Goal: Navigation & Orientation: Find specific page/section

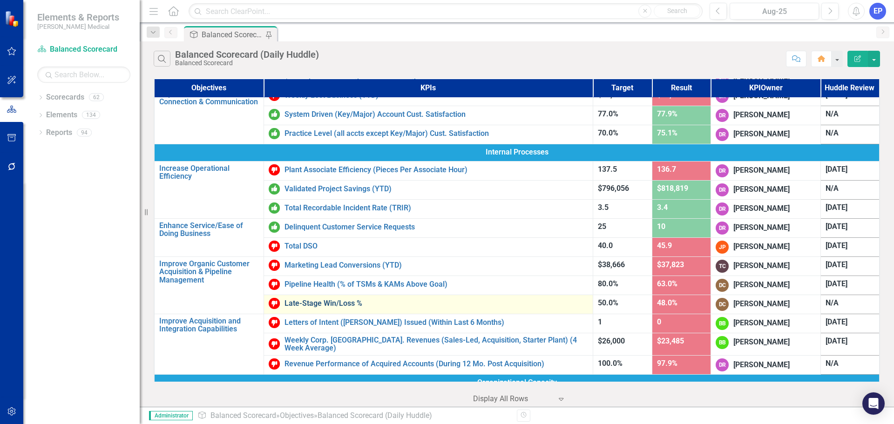
scroll to position [233, 0]
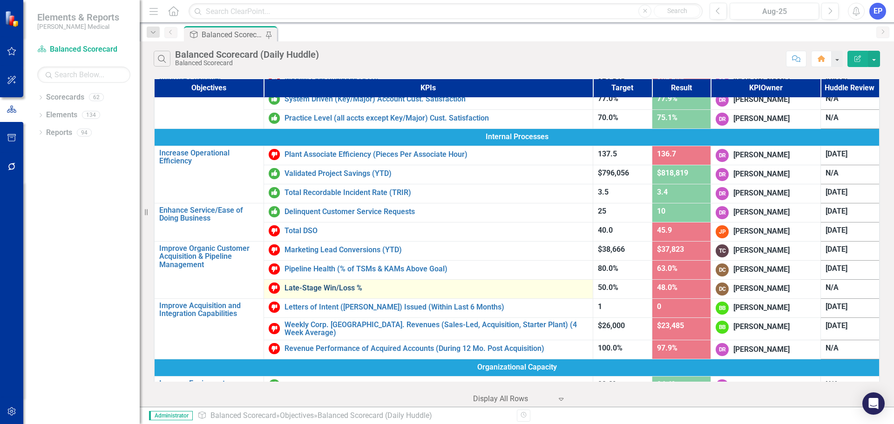
click at [333, 286] on link "Late-Stage Win/Loss %" at bounding box center [436, 288] width 304 height 8
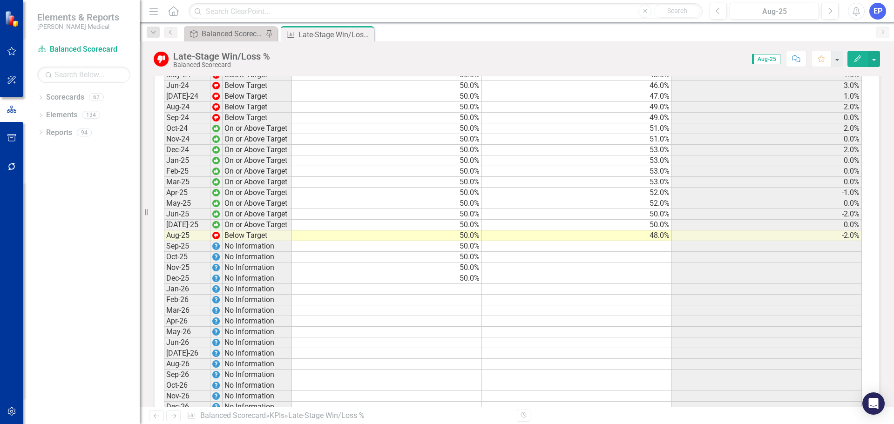
scroll to position [1024, 0]
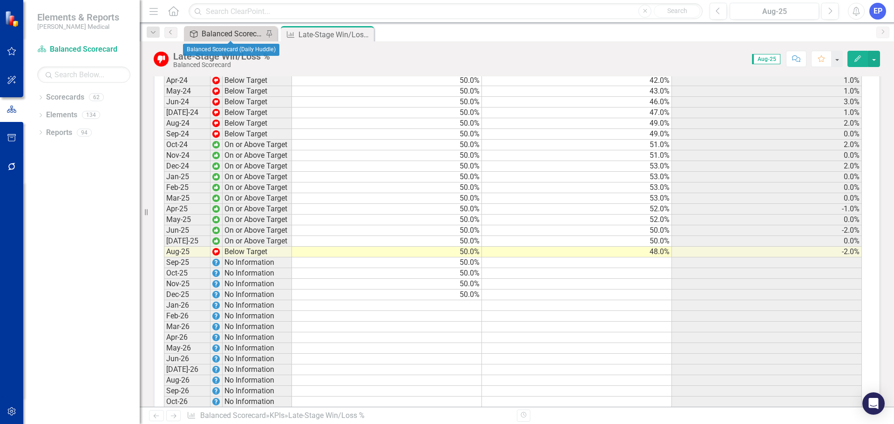
click at [233, 29] on div "Balanced Scorecard (Daily Huddle)" at bounding box center [232, 34] width 61 height 12
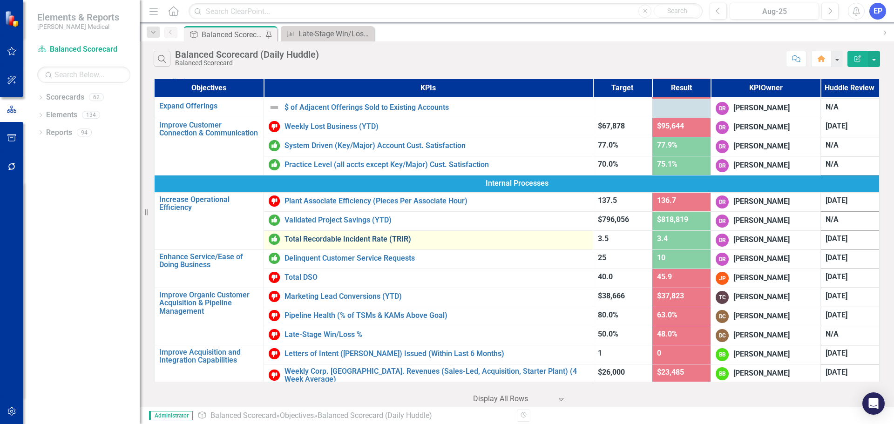
scroll to position [233, 0]
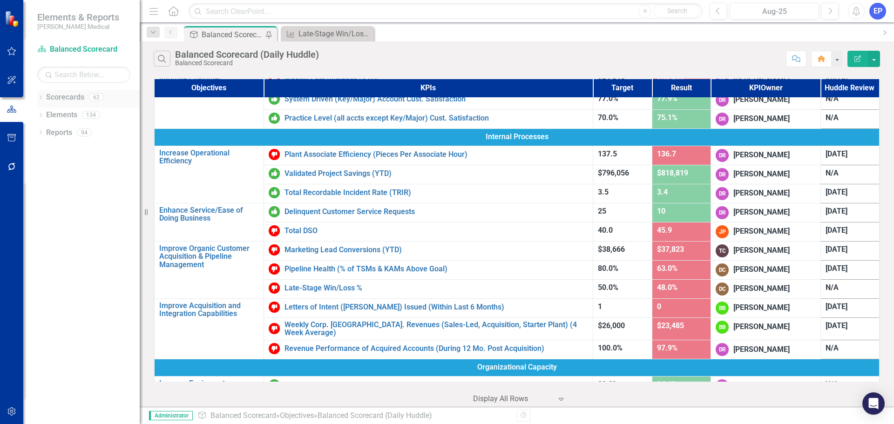
click at [40, 97] on icon "Dropdown" at bounding box center [40, 98] width 7 height 5
click at [57, 237] on link "Sales" at bounding box center [88, 238] width 102 height 11
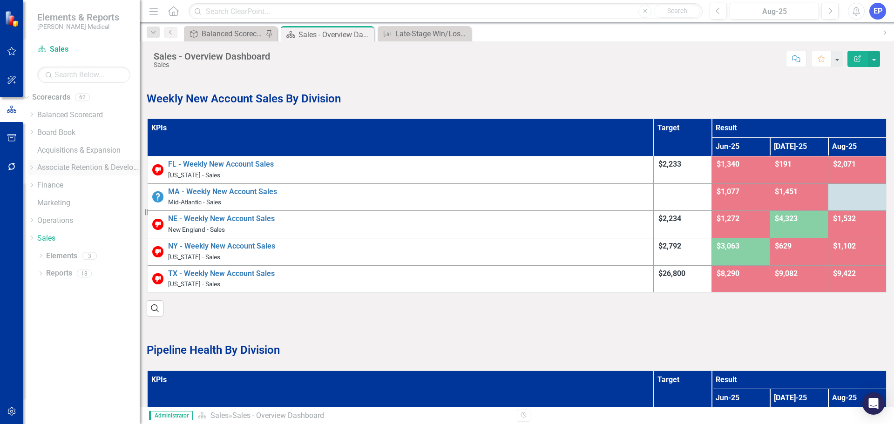
click at [89, 166] on link "Associate Retention & Development" at bounding box center [88, 167] width 102 height 11
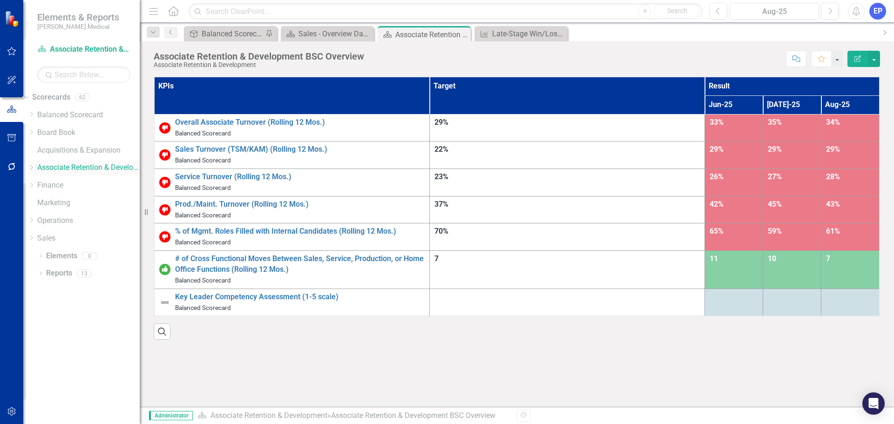
click at [35, 169] on icon "Dropdown" at bounding box center [31, 168] width 7 height 6
click at [63, 202] on link "Retention" at bounding box center [84, 201] width 112 height 11
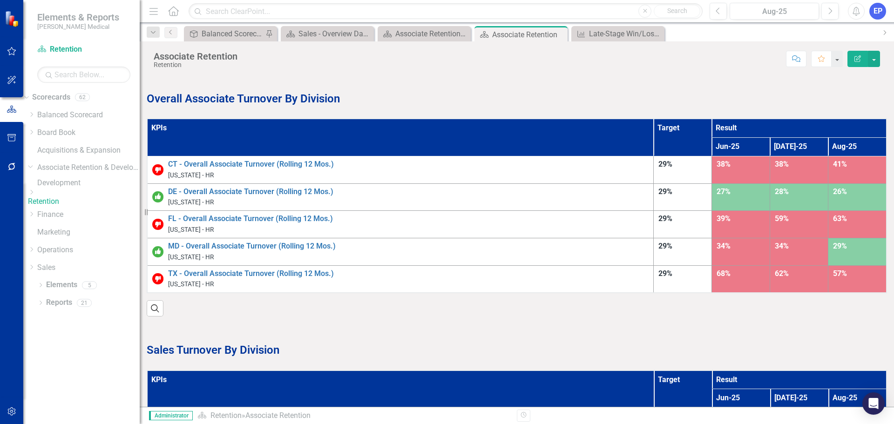
click at [33, 195] on icon at bounding box center [32, 192] width 2 height 5
click at [84, 215] on link "[US_STATE] - HR" at bounding box center [88, 209] width 102 height 11
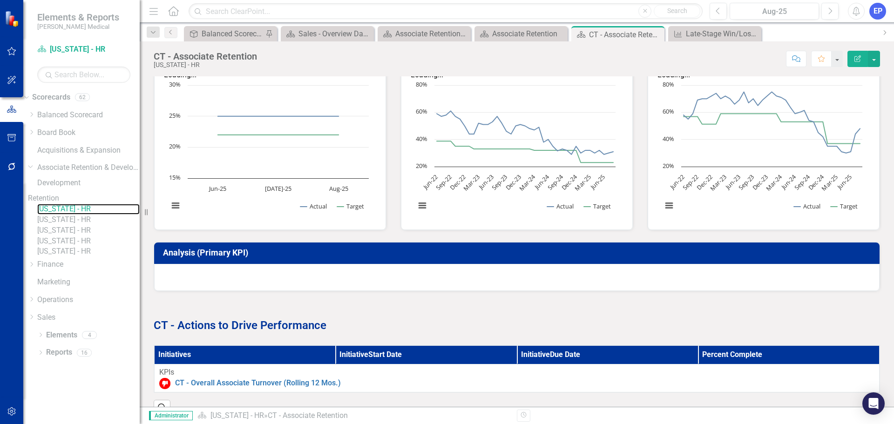
scroll to position [299, 0]
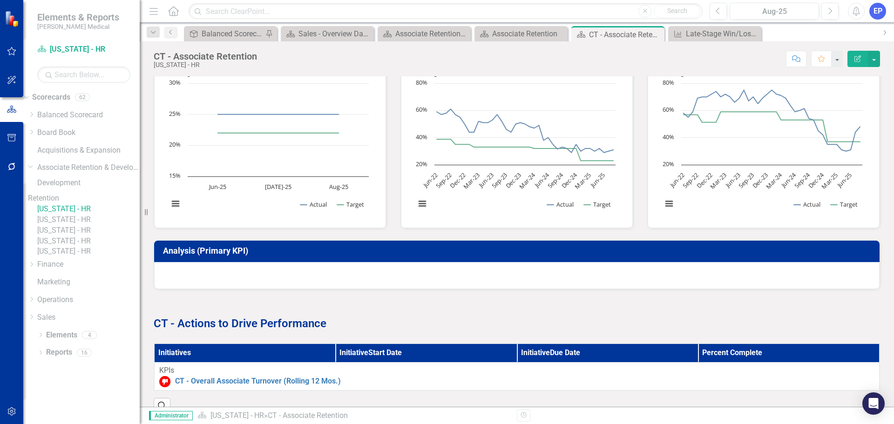
click at [99, 225] on link "[US_STATE] - HR" at bounding box center [88, 220] width 102 height 11
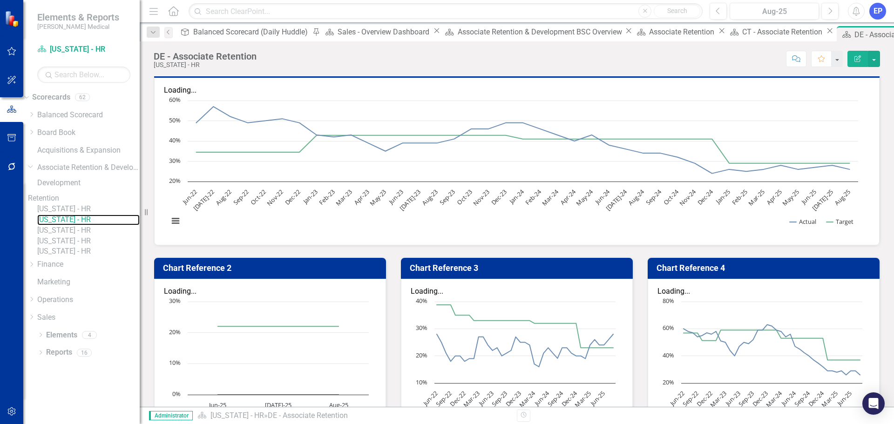
scroll to position [299, 0]
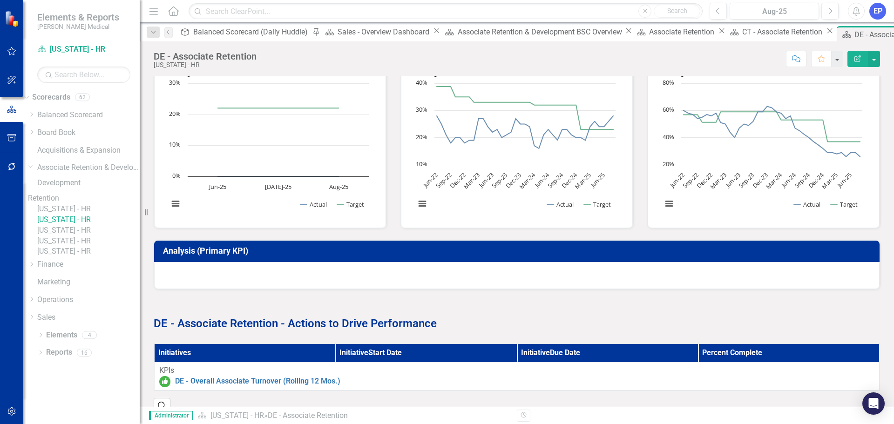
click at [94, 236] on link "[US_STATE] - HR" at bounding box center [88, 230] width 102 height 11
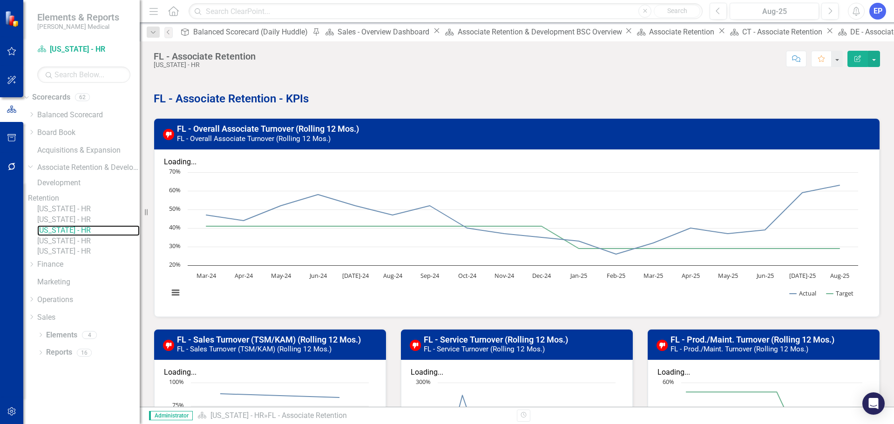
scroll to position [299, 0]
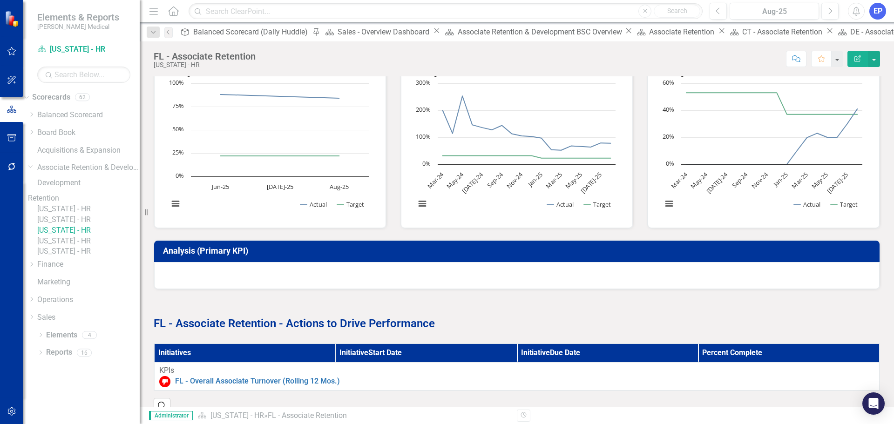
click at [88, 247] on link "[US_STATE] - HR" at bounding box center [88, 241] width 102 height 11
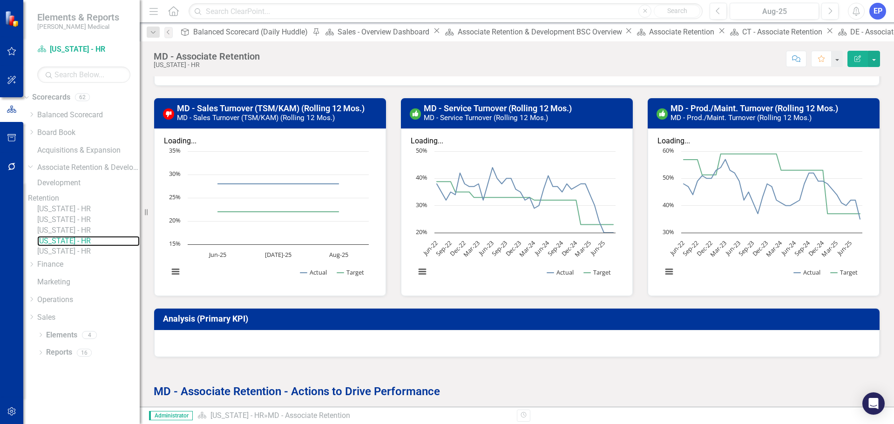
scroll to position [299, 0]
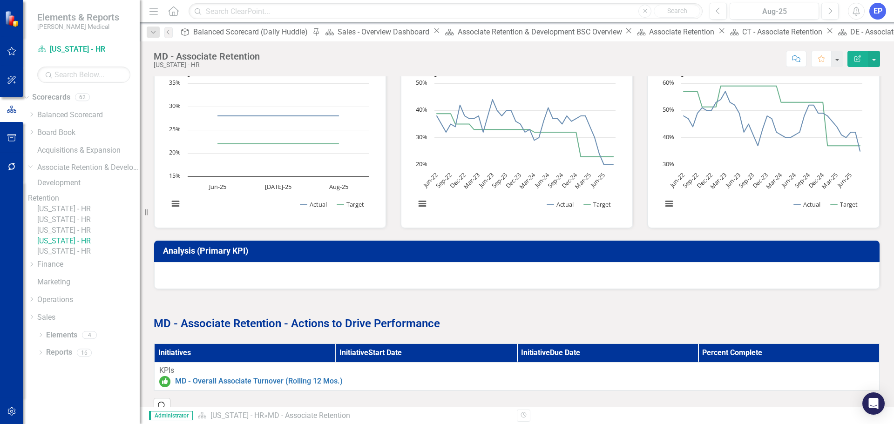
click at [90, 257] on link "[US_STATE] - HR" at bounding box center [88, 251] width 102 height 11
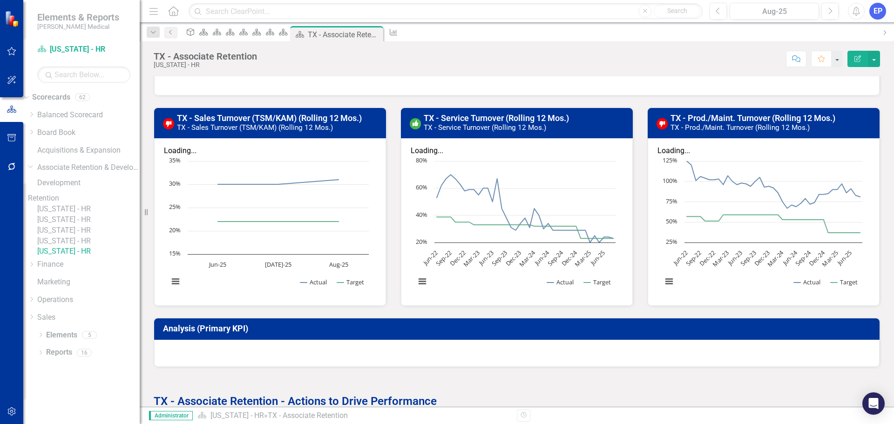
scroll to position [317, 0]
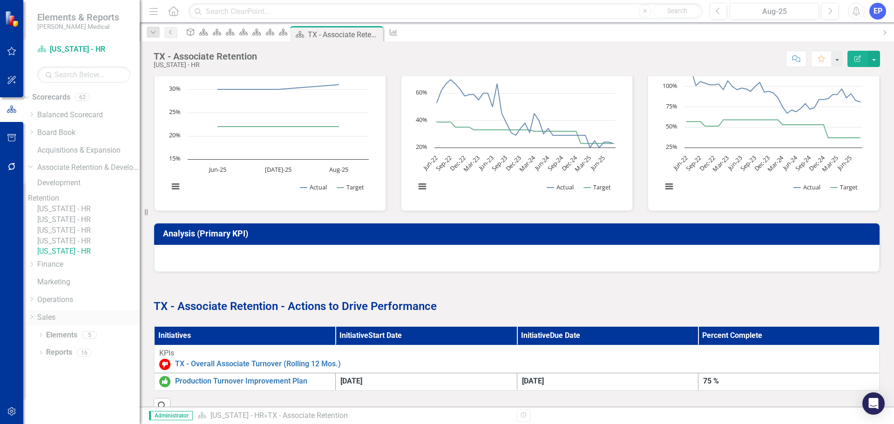
click at [57, 323] on link "Sales" at bounding box center [88, 317] width 102 height 11
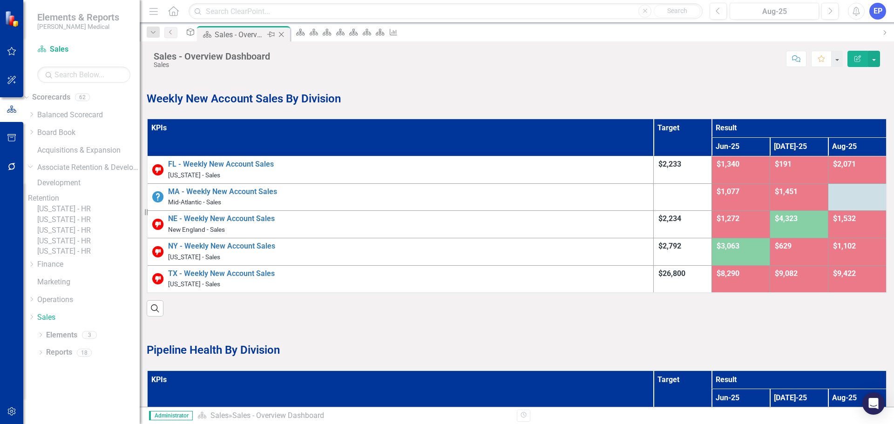
click at [286, 34] on icon "Close" at bounding box center [281, 34] width 9 height 7
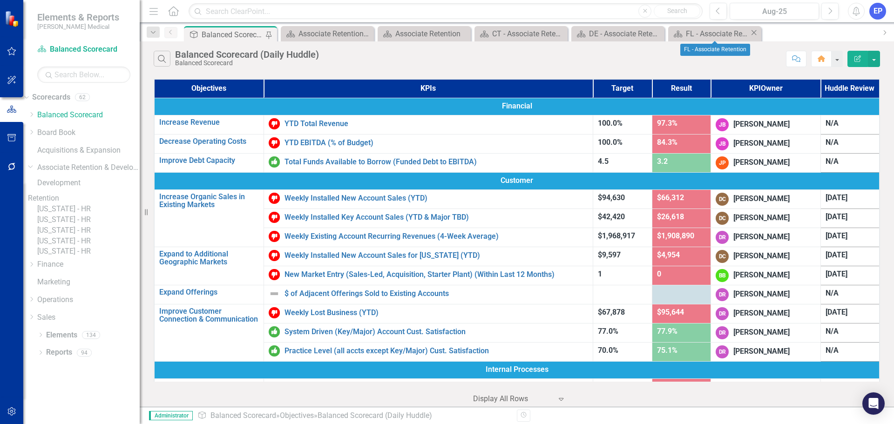
click at [756, 35] on icon "Close" at bounding box center [753, 32] width 9 height 7
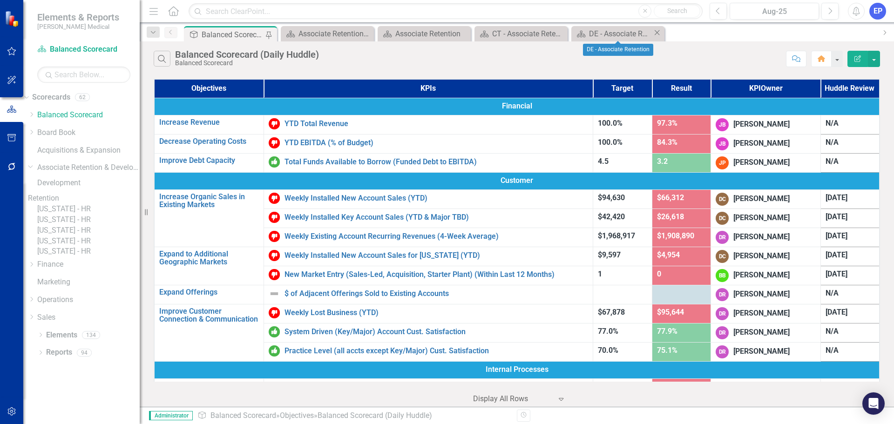
click at [659, 33] on icon "Close" at bounding box center [656, 32] width 9 height 7
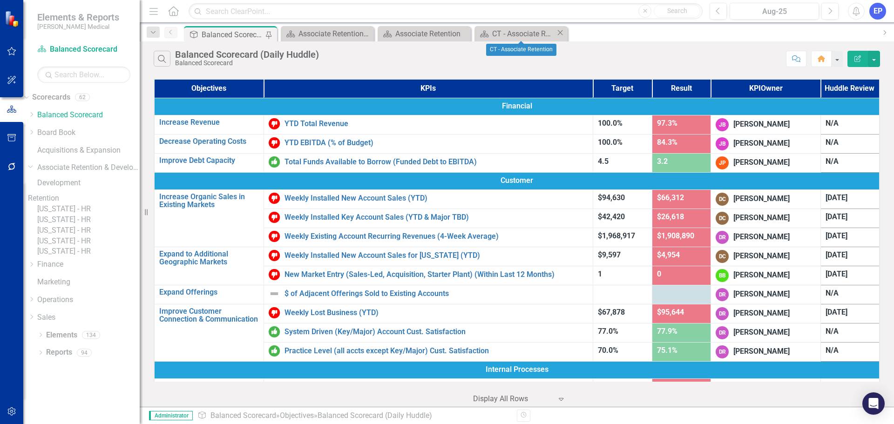
click at [561, 34] on icon "Close" at bounding box center [559, 32] width 9 height 7
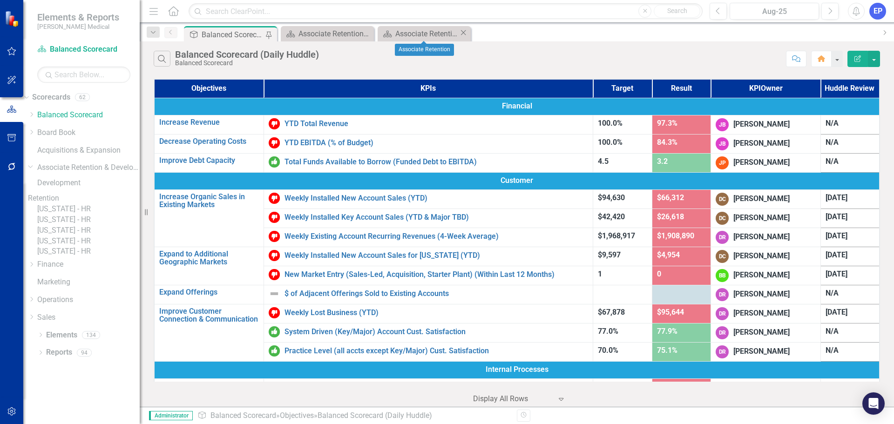
click at [461, 34] on icon "Close" at bounding box center [463, 32] width 9 height 7
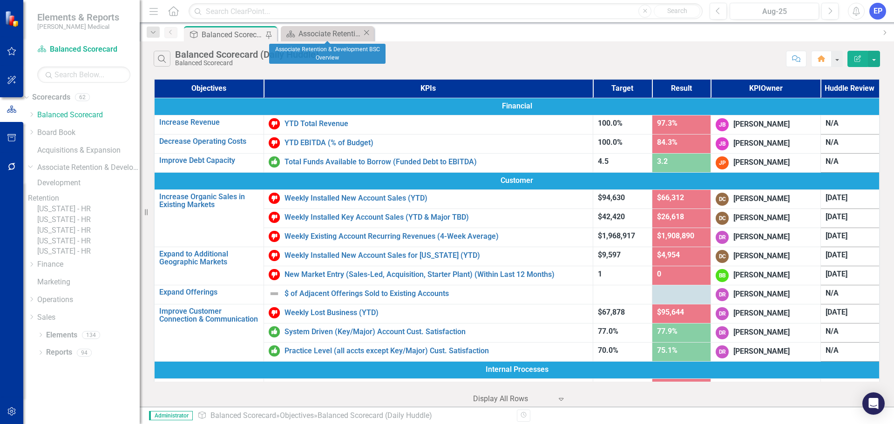
click at [365, 34] on icon "Close" at bounding box center [366, 32] width 9 height 7
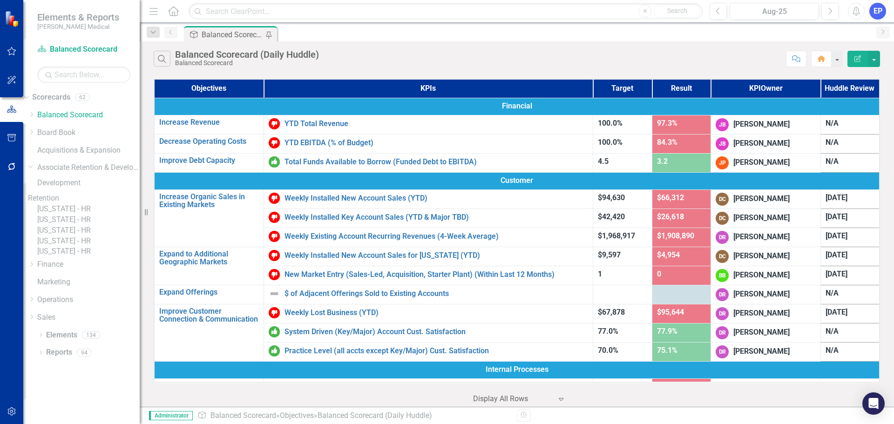
click at [40, 167] on div "Dropdown Scorecards 62 Dropdown Balanced Scorecard Revenue Growth Plan Dropdown…" at bounding box center [81, 209] width 116 height 238
click at [34, 168] on icon "Dropdown" at bounding box center [31, 166] width 6 height 7
click at [35, 240] on icon "Dropdown" at bounding box center [31, 238] width 7 height 6
click at [61, 239] on link "Sales" at bounding box center [88, 238] width 102 height 11
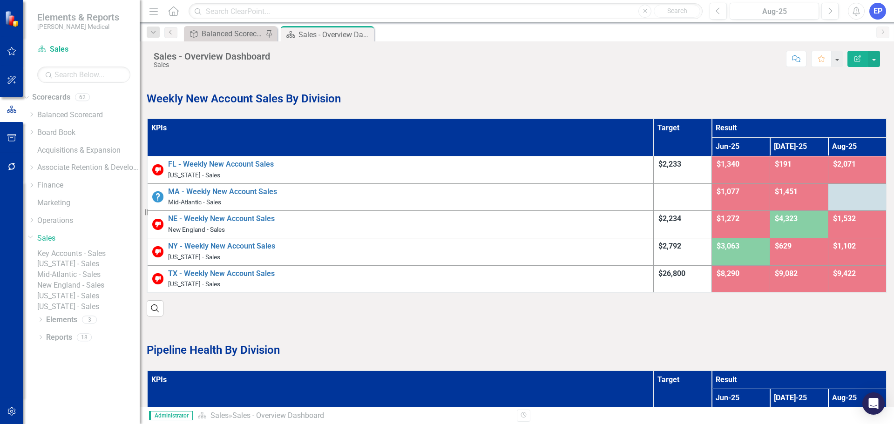
click at [82, 255] on link "Key Accounts - Sales" at bounding box center [88, 254] width 102 height 11
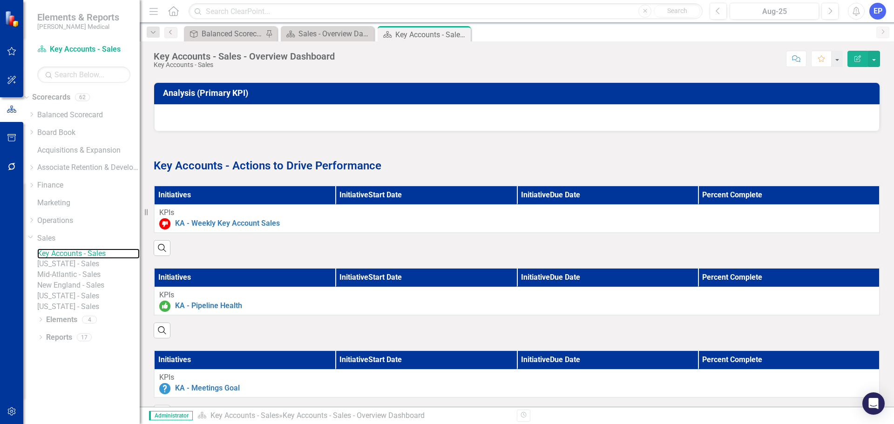
scroll to position [562, 0]
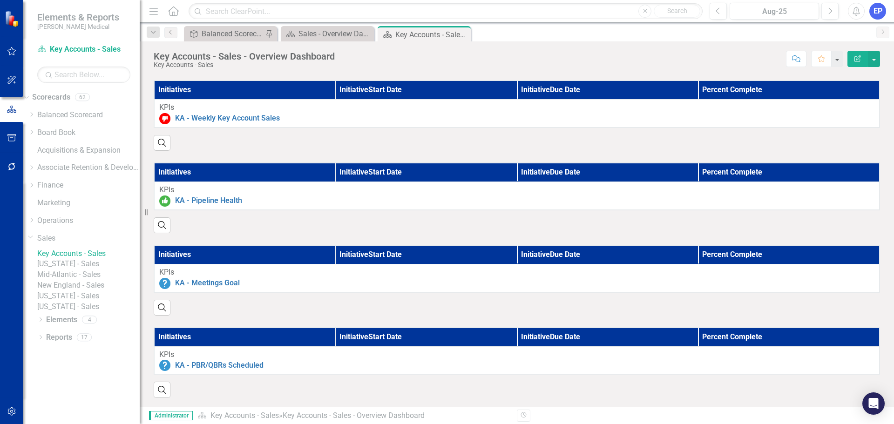
click at [78, 270] on link "[US_STATE] - Sales" at bounding box center [88, 264] width 102 height 11
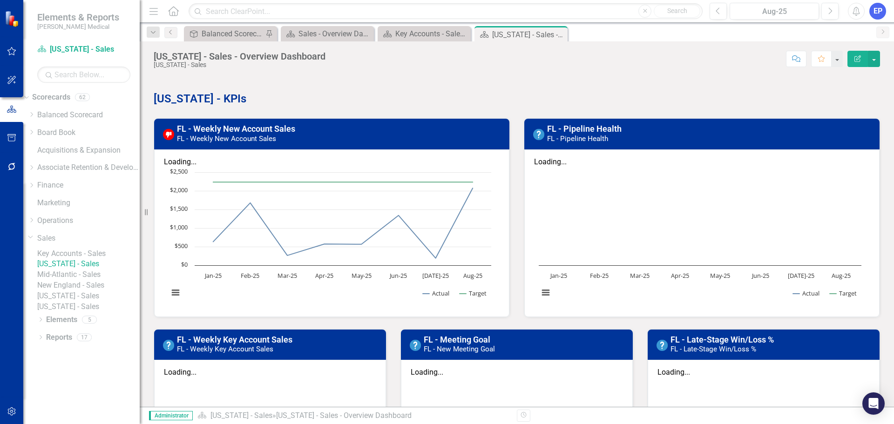
click at [100, 280] on link "Mid-Atlantic - Sales" at bounding box center [88, 275] width 102 height 11
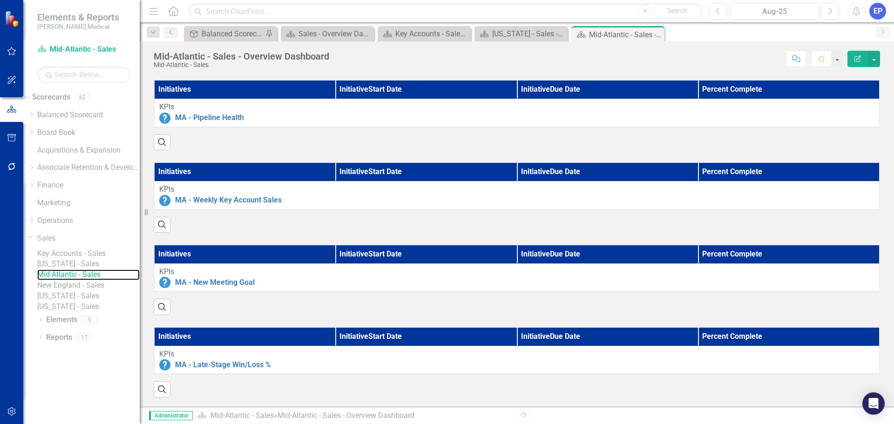
scroll to position [650, 0]
click at [93, 291] on link "New England - Sales" at bounding box center [88, 285] width 102 height 11
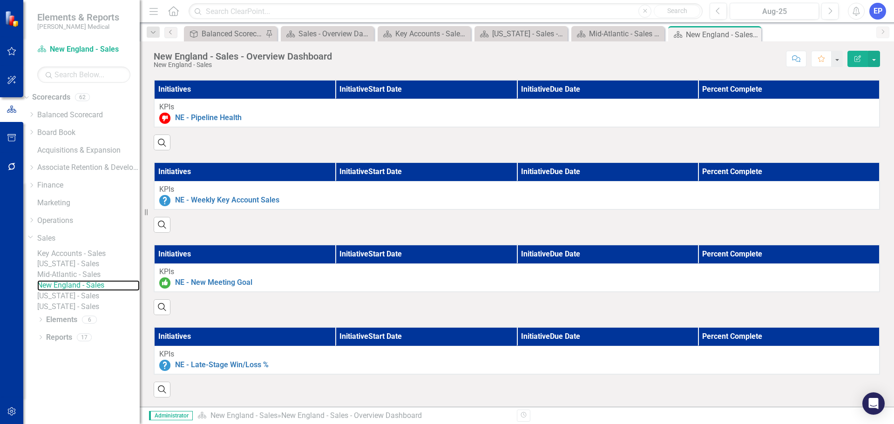
scroll to position [815, 0]
click at [78, 302] on link "[US_STATE] - Sales" at bounding box center [88, 296] width 102 height 11
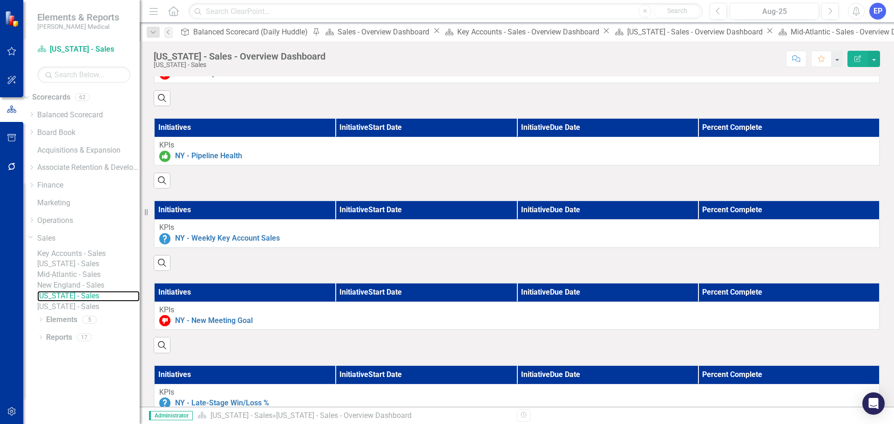
scroll to position [650, 0]
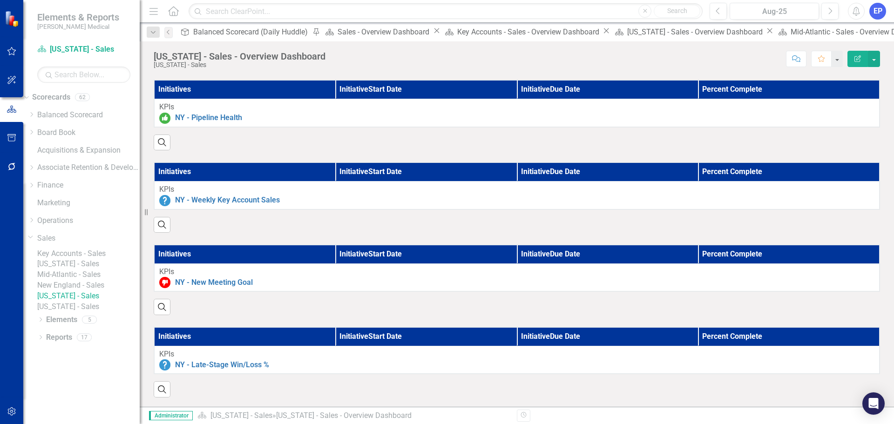
click at [83, 312] on link "[US_STATE] - Sales" at bounding box center [88, 307] width 102 height 11
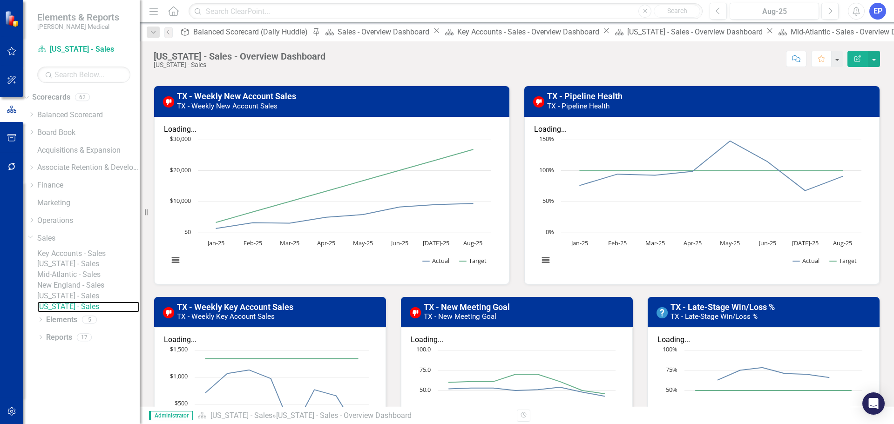
scroll to position [47, 0]
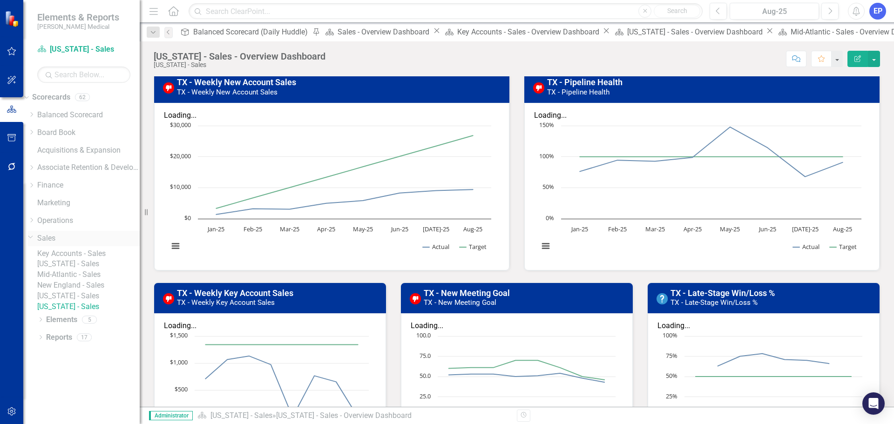
click at [34, 238] on icon "Dropdown" at bounding box center [31, 236] width 6 height 7
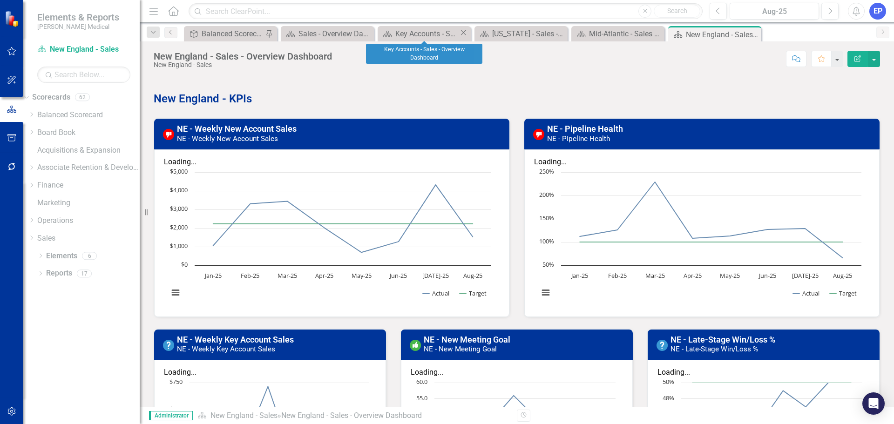
click at [463, 35] on icon "Close" at bounding box center [463, 32] width 9 height 7
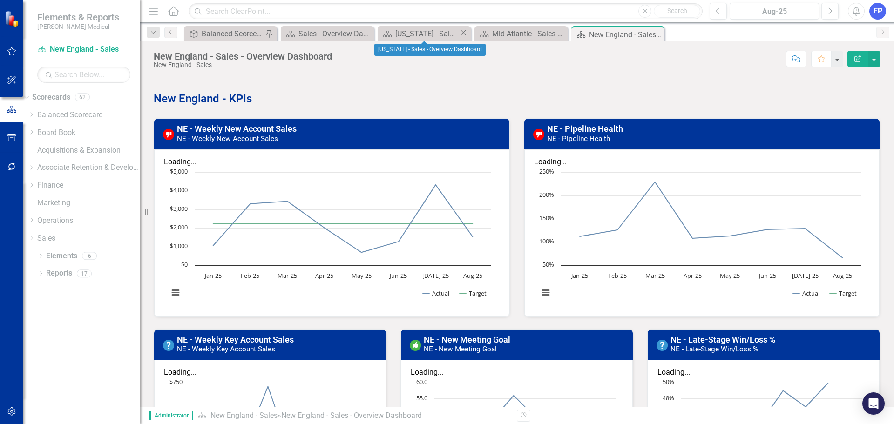
click at [464, 34] on icon "Close" at bounding box center [463, 32] width 9 height 7
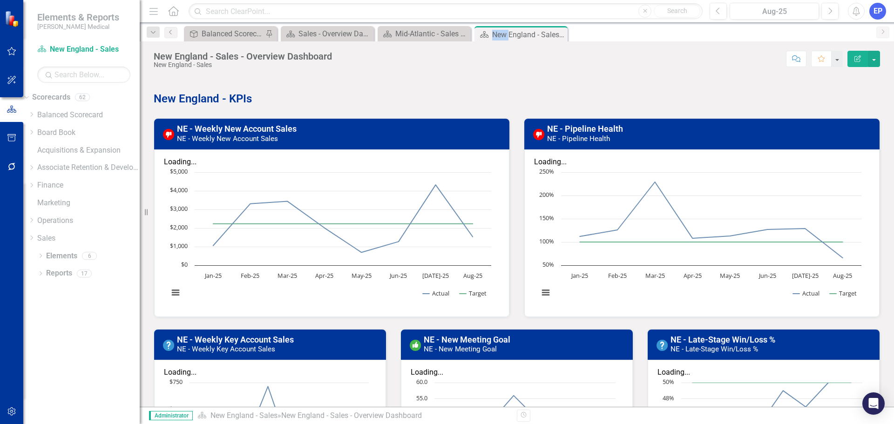
click at [0, 0] on icon "Close" at bounding box center [0, 0] width 0 height 0
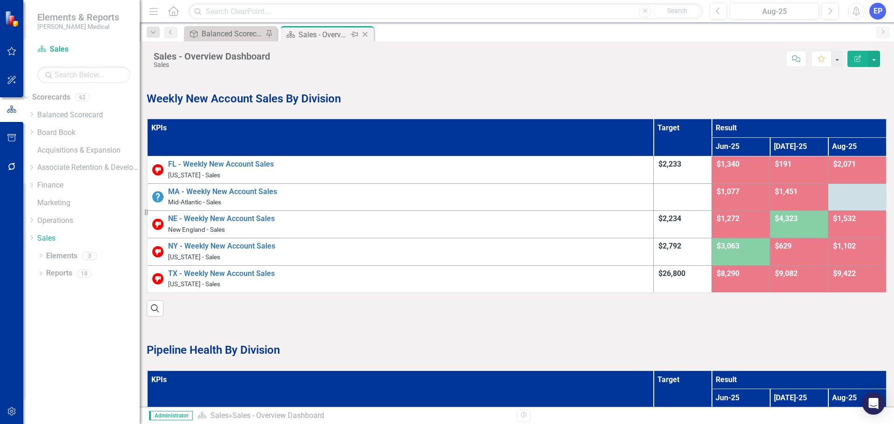
click at [366, 34] on icon at bounding box center [365, 34] width 5 height 5
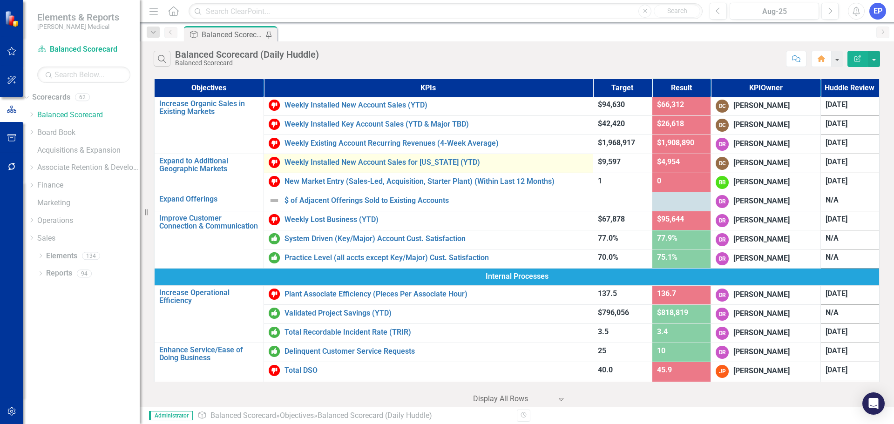
scroll to position [233, 0]
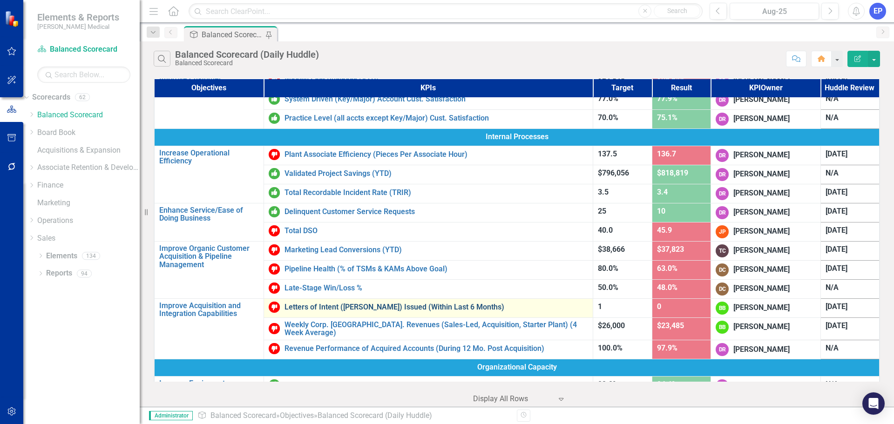
click at [399, 306] on link "Letters of Intent ([PERSON_NAME]) Issued (Within Last 6 Months)" at bounding box center [436, 307] width 304 height 8
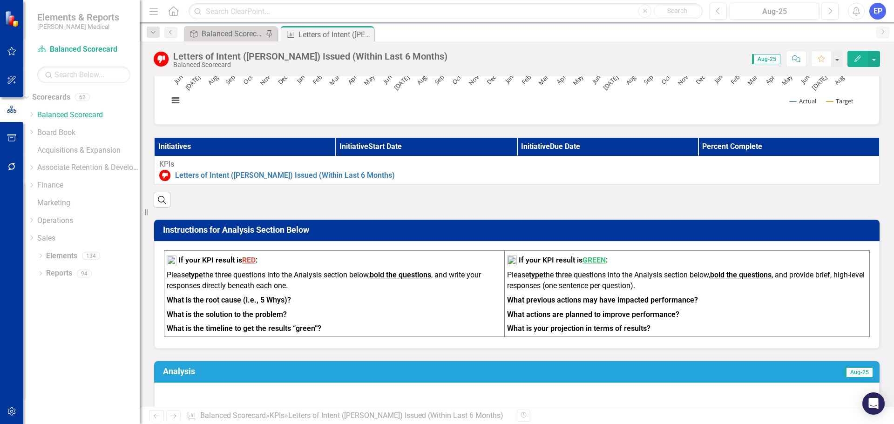
scroll to position [286, 0]
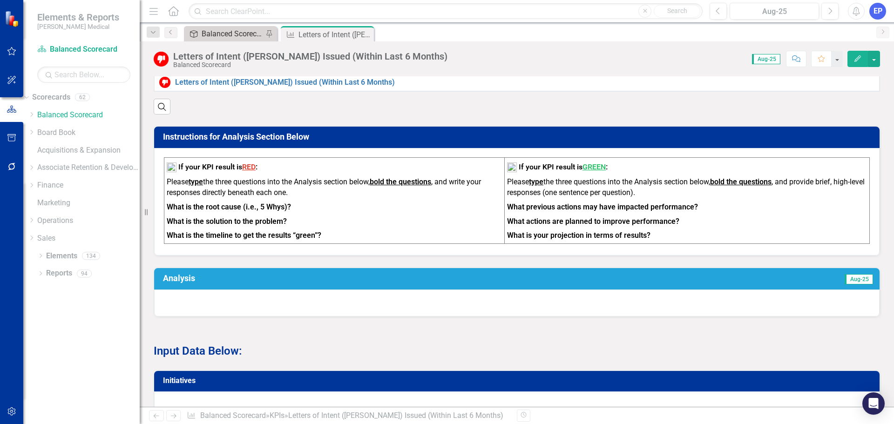
click at [231, 30] on div "Balanced Scorecard (Daily Huddle)" at bounding box center [232, 34] width 61 height 12
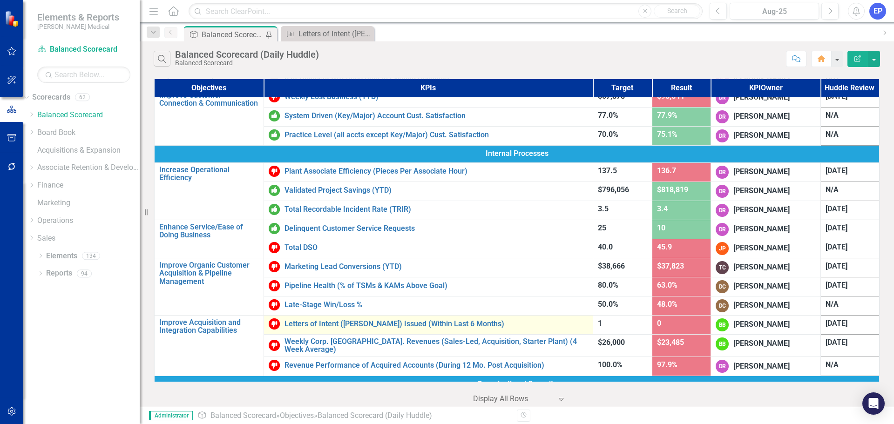
scroll to position [233, 0]
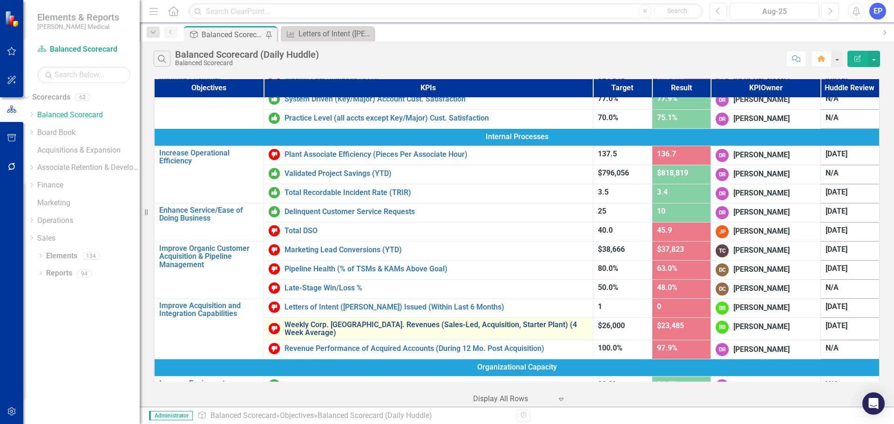
click at [398, 323] on link "Weekly Corp. [GEOGRAPHIC_DATA]. Revenues (Sales-Led, Acquisition, Starter Plant…" at bounding box center [436, 329] width 304 height 16
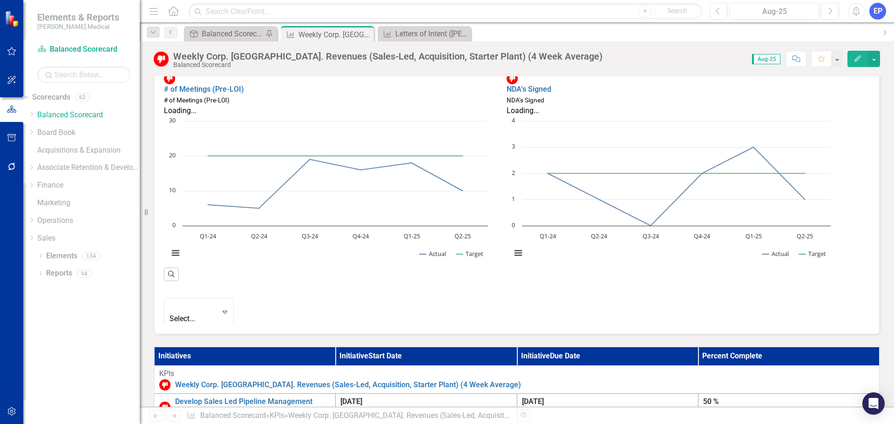
scroll to position [272, 0]
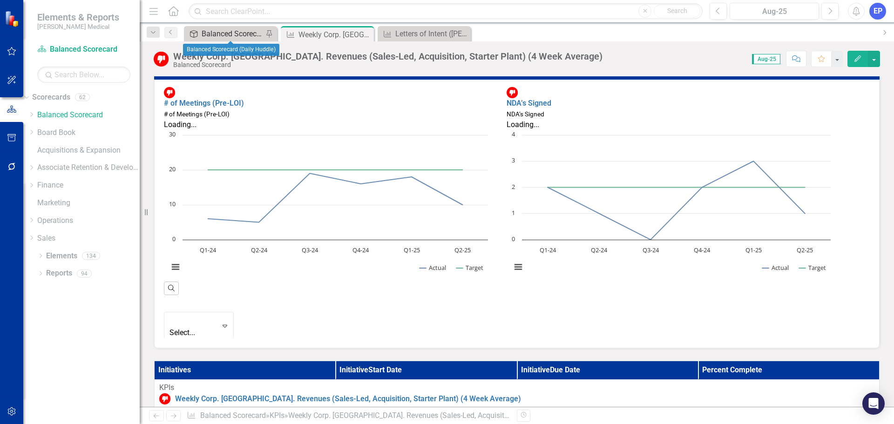
click at [231, 33] on div "Balanced Scorecard (Daily Huddle)" at bounding box center [232, 34] width 61 height 12
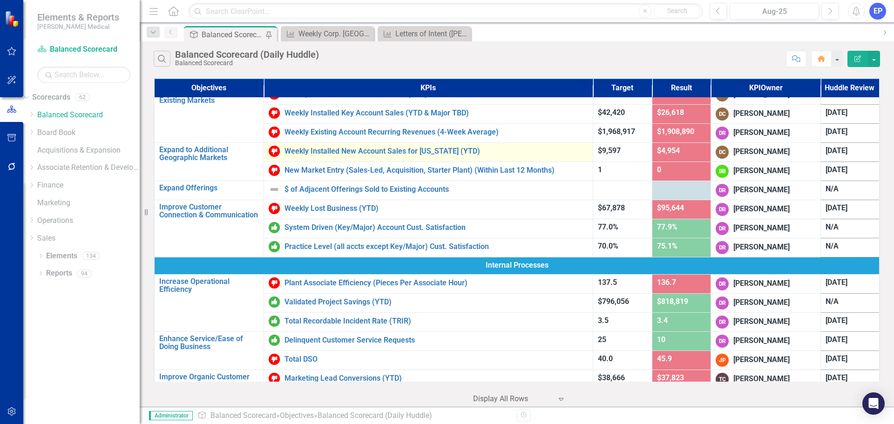
scroll to position [186, 0]
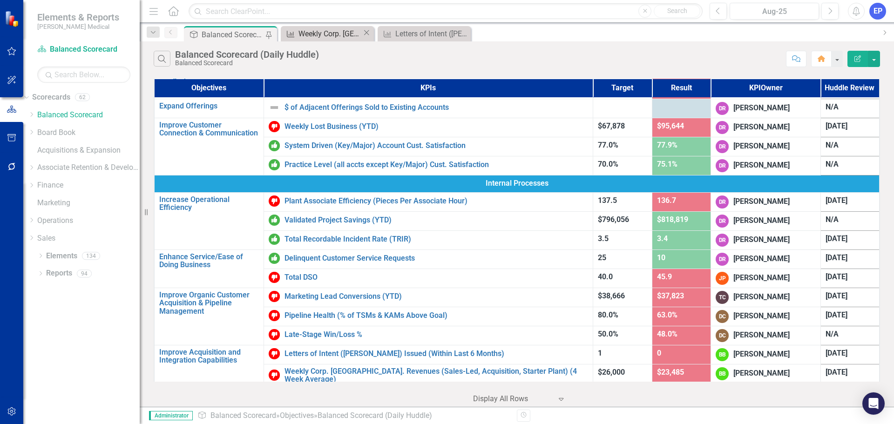
click at [331, 31] on div "Weekly Corp. [GEOGRAPHIC_DATA]. Revenues (Sales-Led, Acquisition, Starter Plant…" at bounding box center [330, 34] width 64 height 12
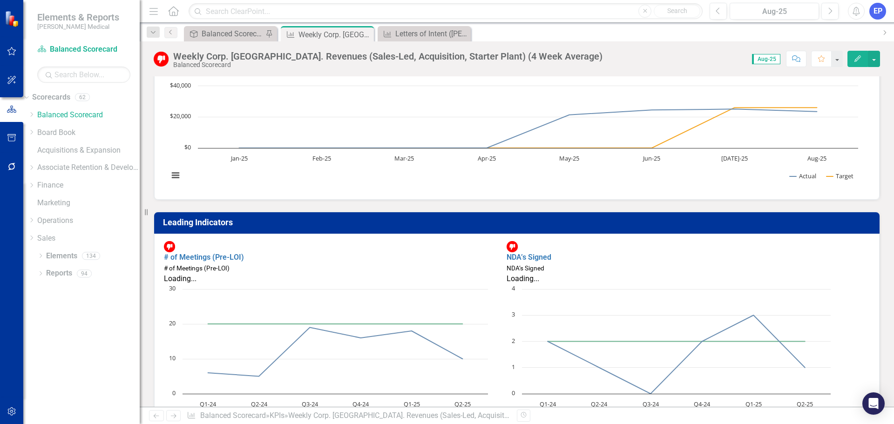
scroll to position [121, 0]
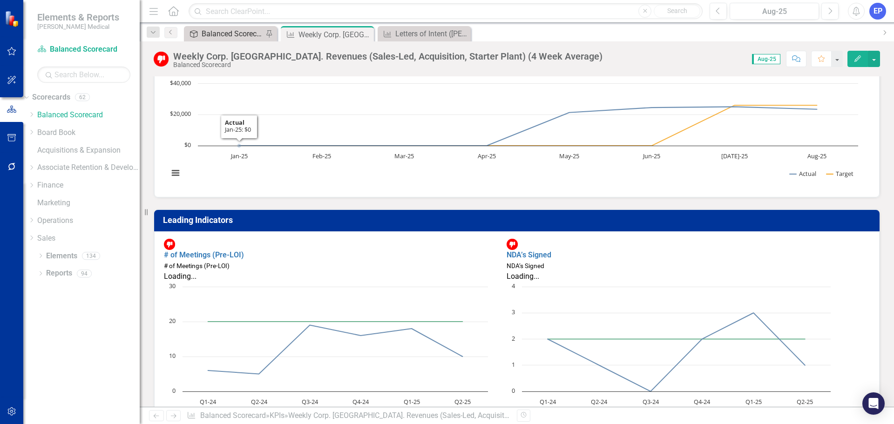
click at [223, 32] on div "Balanced Scorecard (Daily Huddle)" at bounding box center [232, 34] width 61 height 12
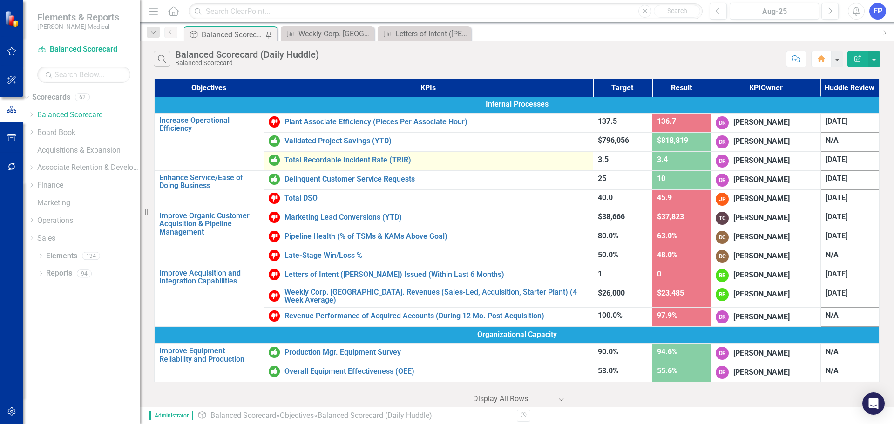
scroll to position [279, 0]
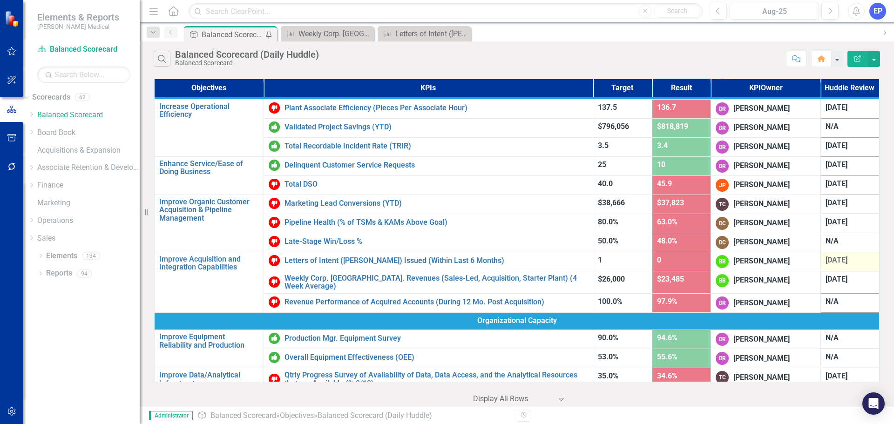
click at [825, 259] on span "[DATE]" at bounding box center [836, 260] width 22 height 9
click at [832, 259] on span "[DATE]" at bounding box center [836, 260] width 22 height 9
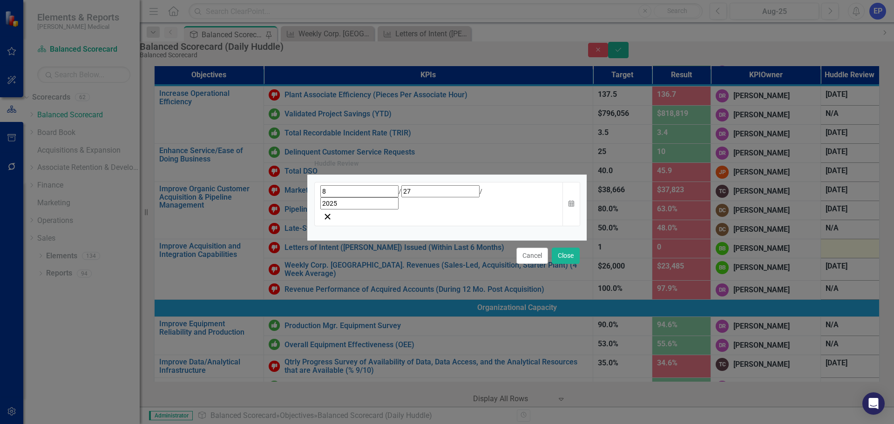
click at [495, 209] on div "[DATE]" at bounding box center [438, 197] width 237 height 24
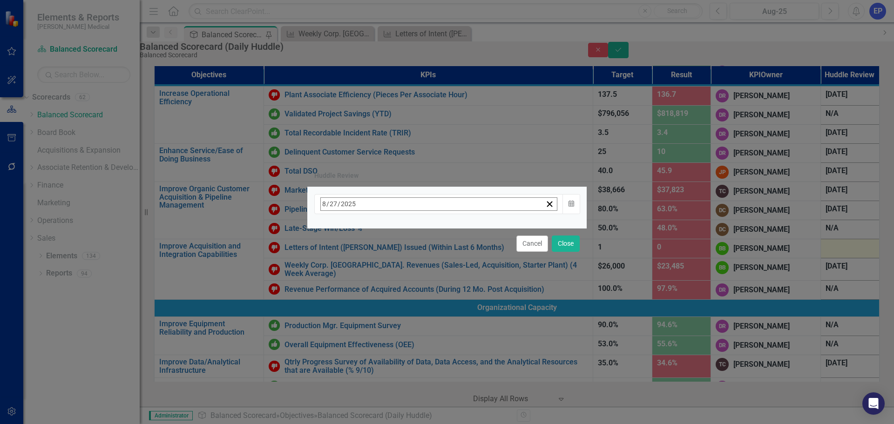
click at [457, 228] on button "›" at bounding box center [446, 224] width 20 height 20
click at [446, 310] on abbr "26" at bounding box center [442, 311] width 7 height 7
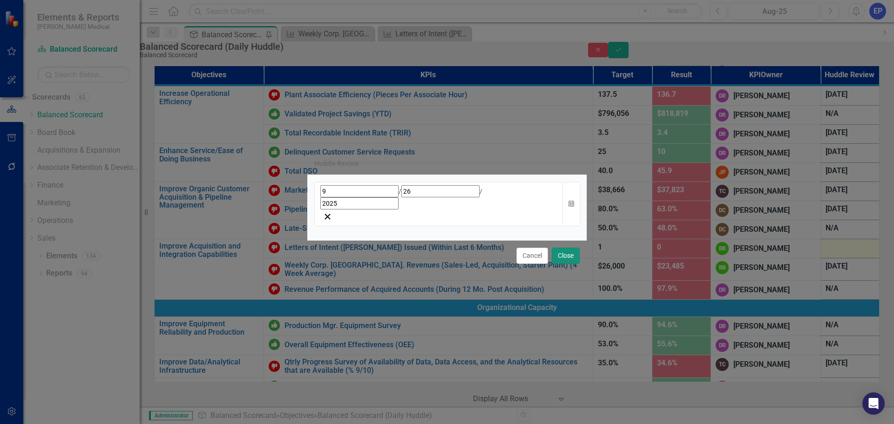
click at [567, 248] on button "Close" at bounding box center [566, 256] width 28 height 16
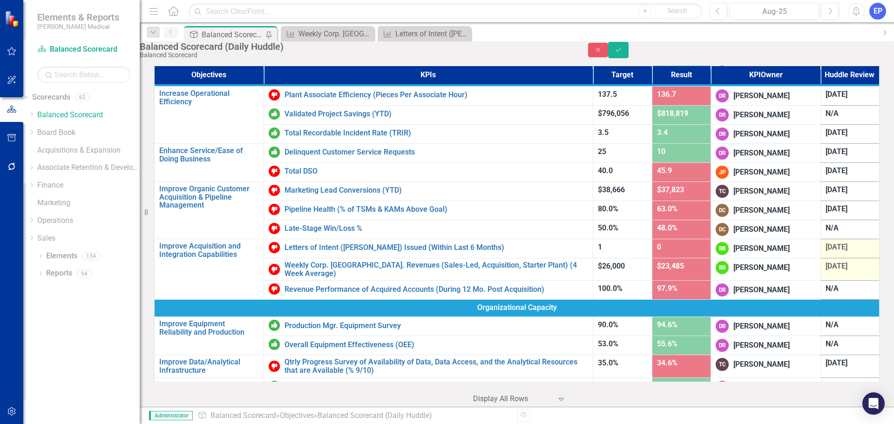
click at [825, 270] on span "[DATE]" at bounding box center [836, 266] width 22 height 9
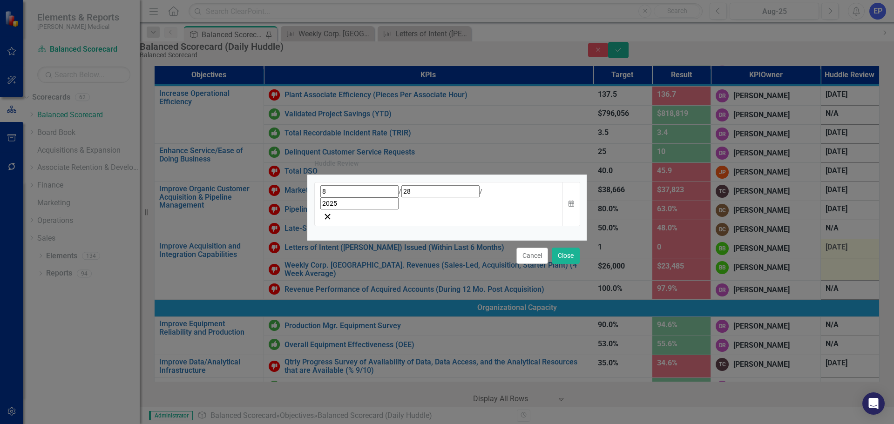
click at [504, 205] on div "[DATE]" at bounding box center [438, 197] width 237 height 24
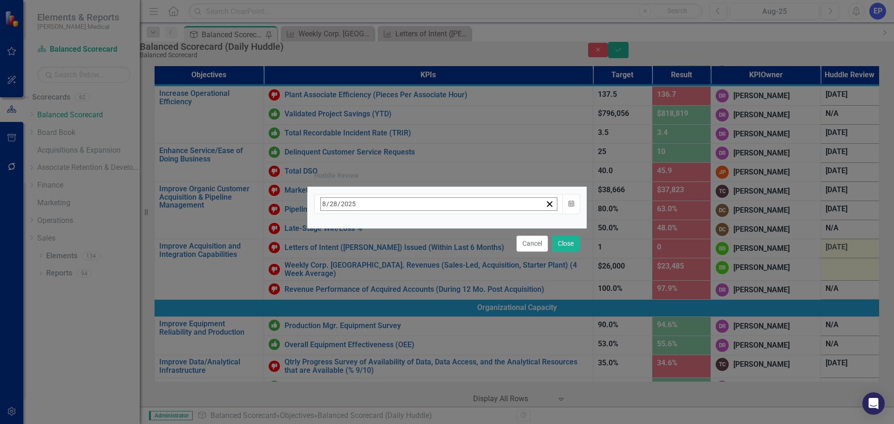
click at [457, 224] on button "›" at bounding box center [446, 224] width 20 height 20
click at [446, 311] on abbr "26" at bounding box center [442, 311] width 7 height 7
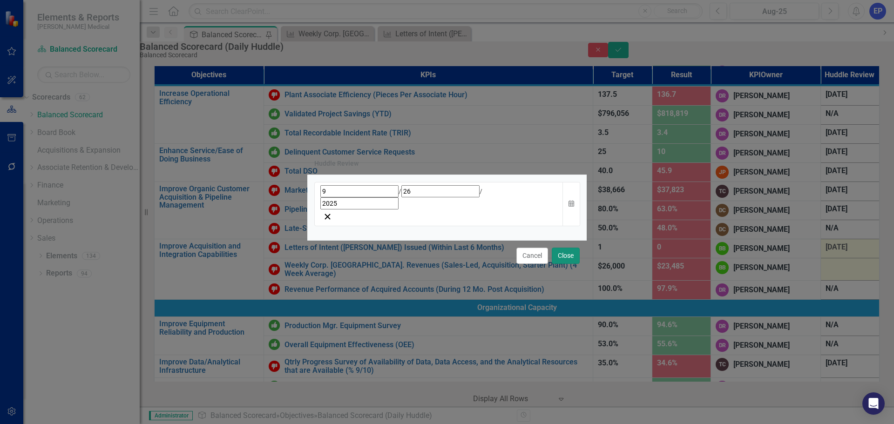
click at [565, 248] on button "Close" at bounding box center [566, 256] width 28 height 16
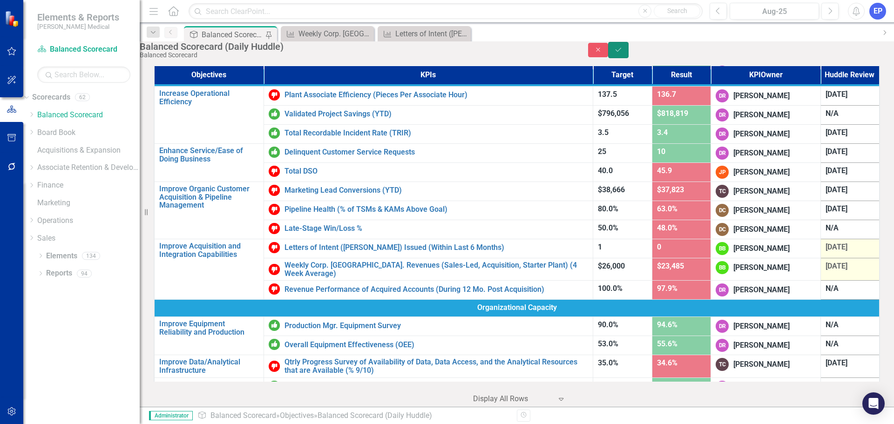
click at [629, 54] on button "Save" at bounding box center [618, 50] width 20 height 16
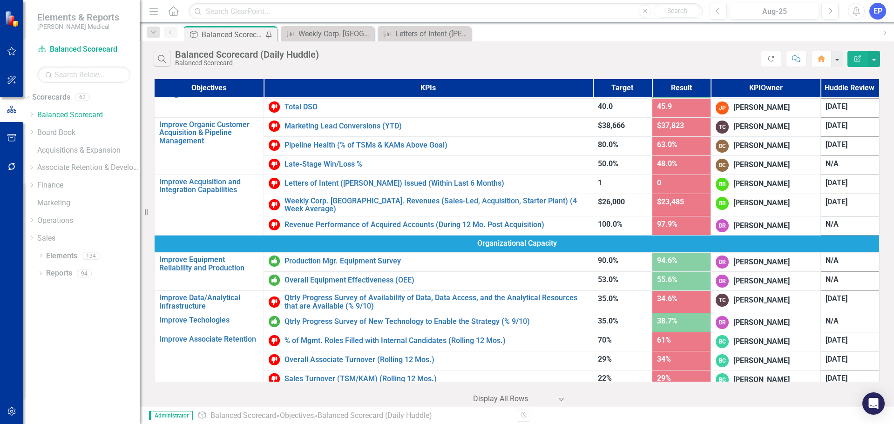
scroll to position [372, 0]
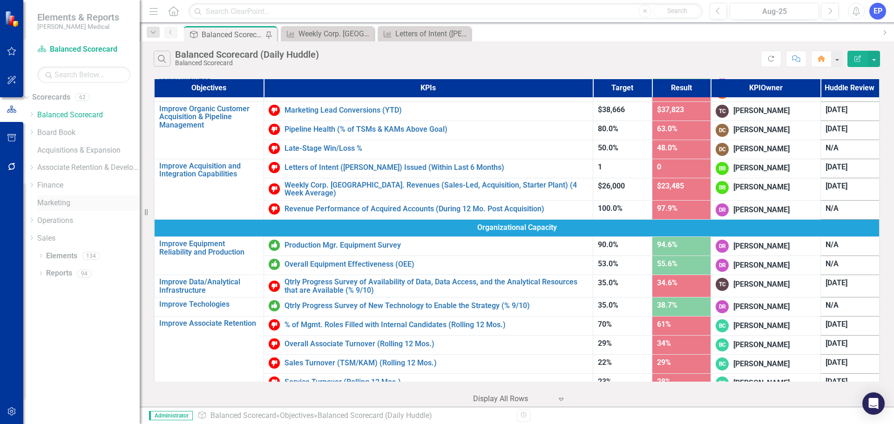
click at [82, 204] on link "Marketing" at bounding box center [88, 203] width 102 height 11
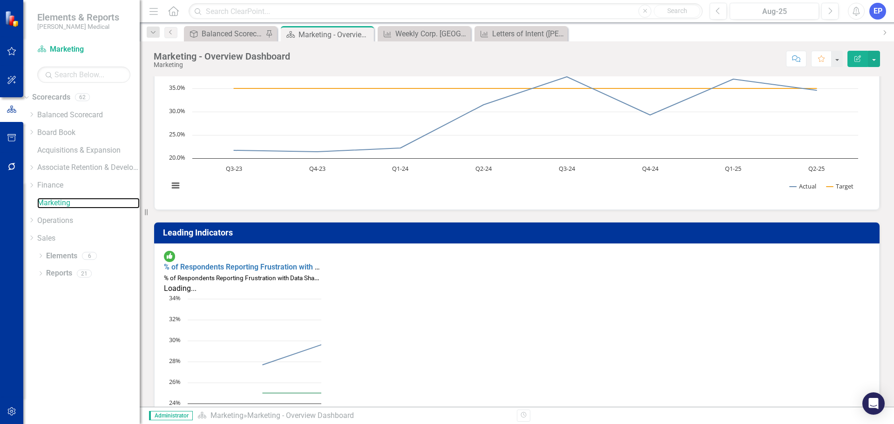
scroll to position [1339, 0]
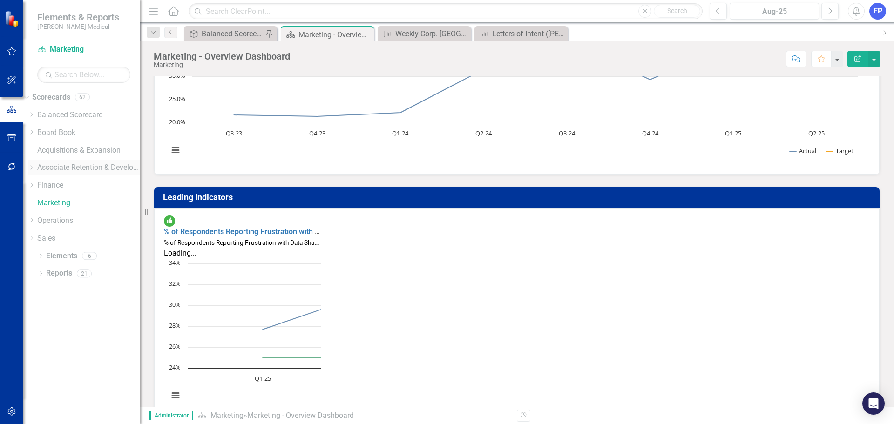
click at [35, 166] on icon "Dropdown" at bounding box center [31, 168] width 7 height 6
click at [73, 201] on link "Retention" at bounding box center [84, 201] width 112 height 11
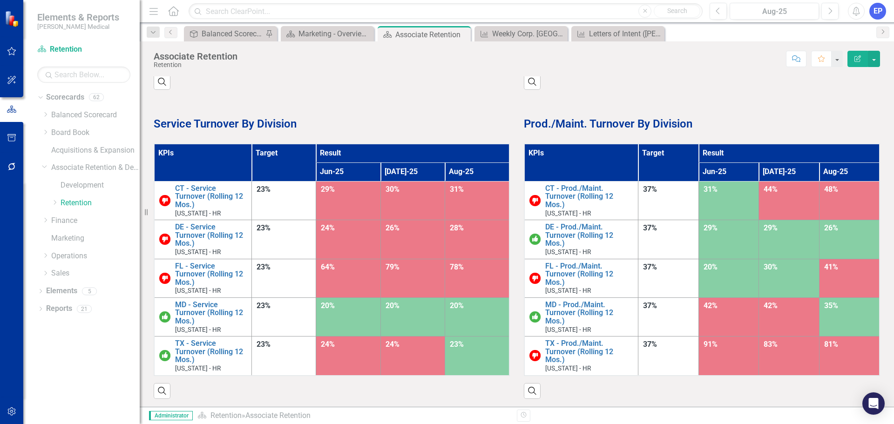
scroll to position [285, 0]
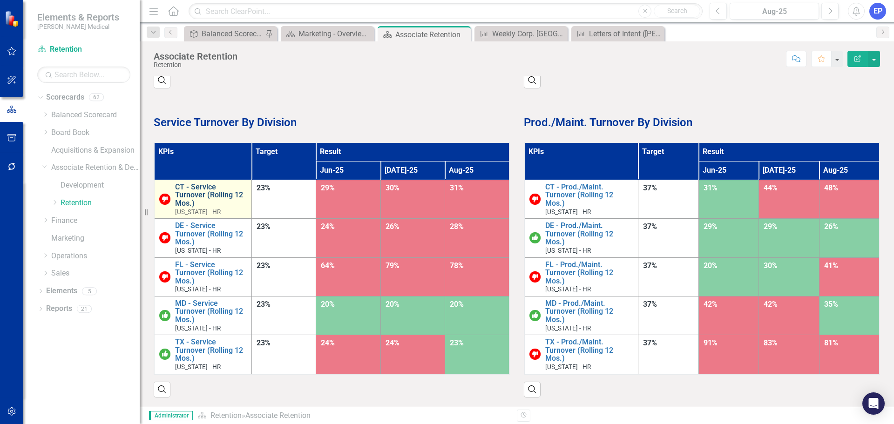
click at [197, 190] on link "CT - Service Turnover (Rolling 12 Mos.)" at bounding box center [211, 195] width 72 height 25
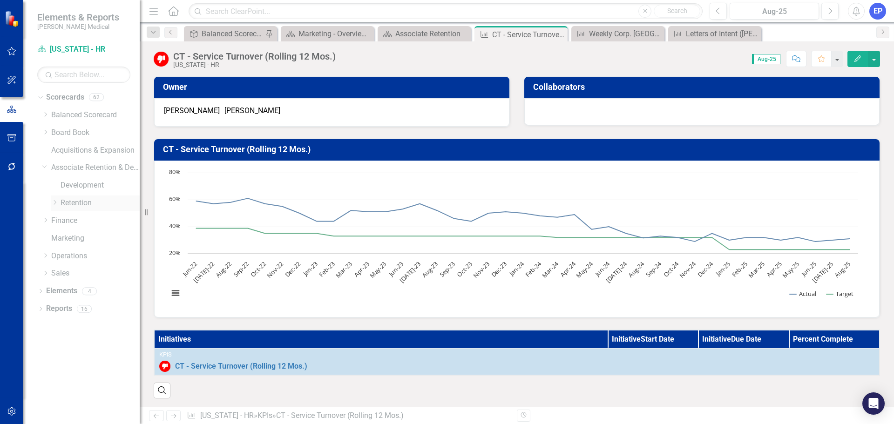
click at [54, 205] on icon at bounding box center [55, 203] width 2 height 5
click at [91, 218] on link "[US_STATE] - HR" at bounding box center [105, 221] width 70 height 11
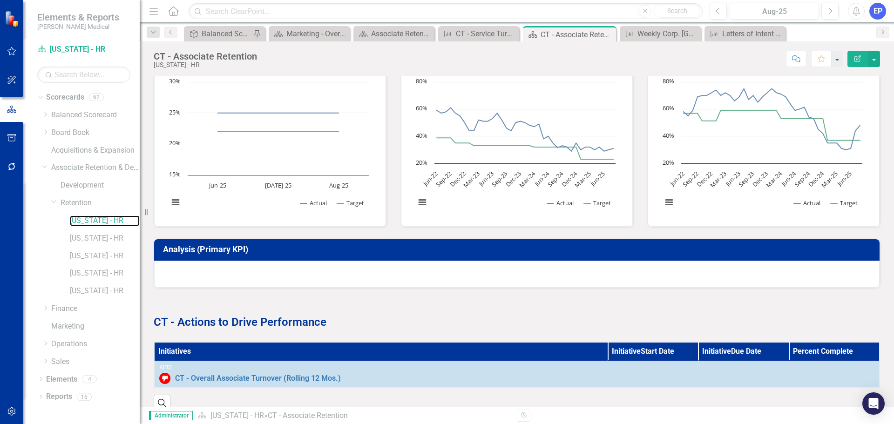
scroll to position [299, 0]
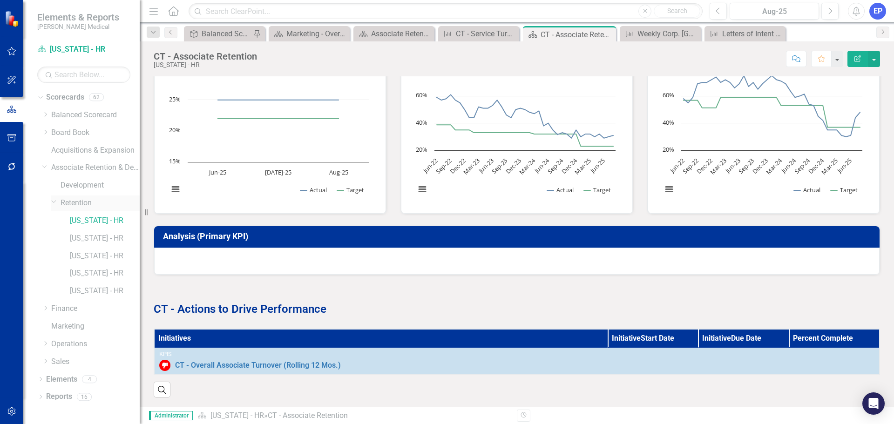
click at [52, 200] on icon "Dropdown" at bounding box center [54, 201] width 6 height 7
click at [44, 275] on icon "Dropdown" at bounding box center [45, 273] width 7 height 6
click at [64, 273] on link "Sales" at bounding box center [95, 273] width 88 height 11
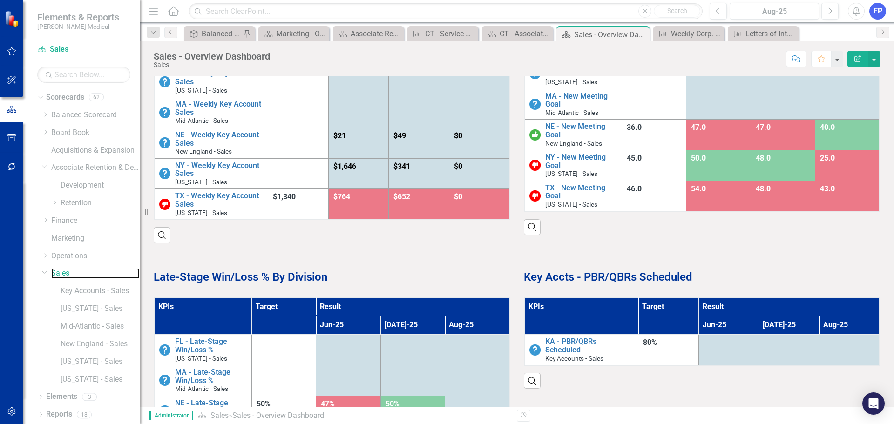
scroll to position [539, 0]
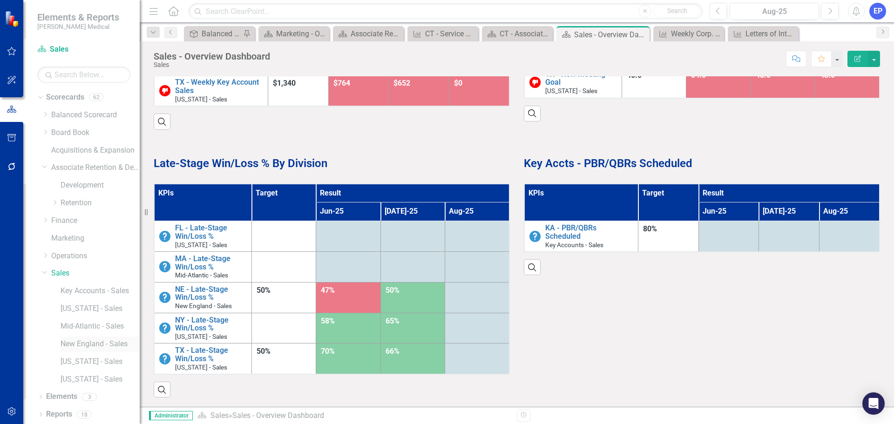
click at [89, 344] on link "New England - Sales" at bounding box center [100, 344] width 79 height 11
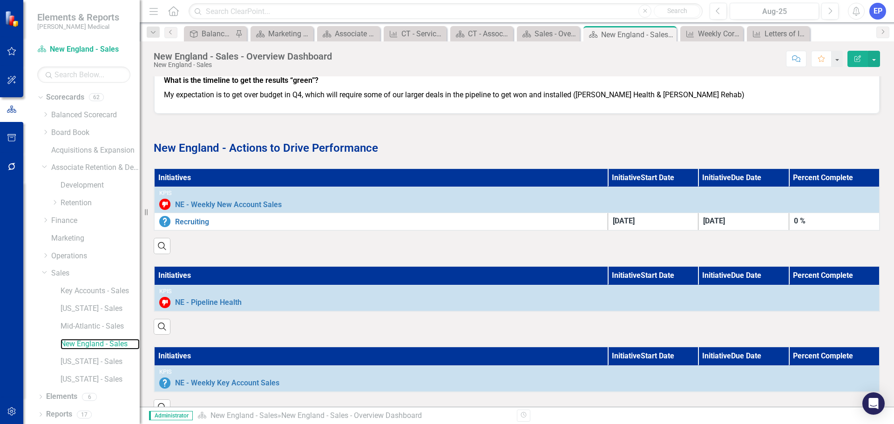
scroll to position [605, 0]
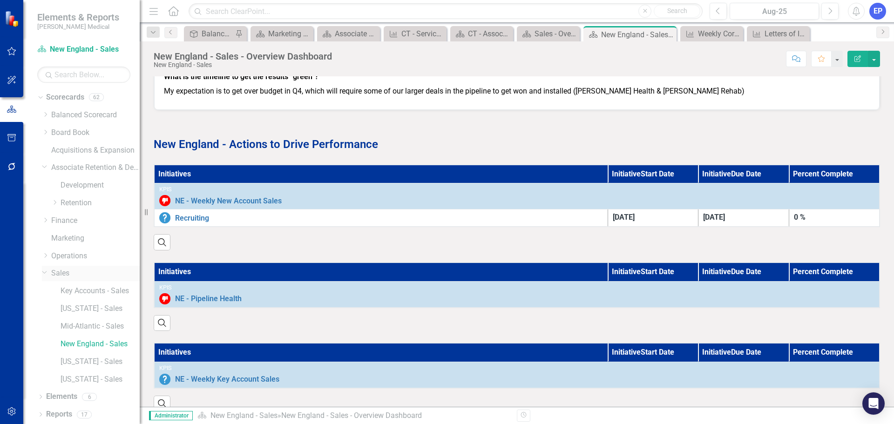
click at [44, 274] on icon "Dropdown" at bounding box center [45, 272] width 6 height 7
